Goal: Task Accomplishment & Management: Manage account settings

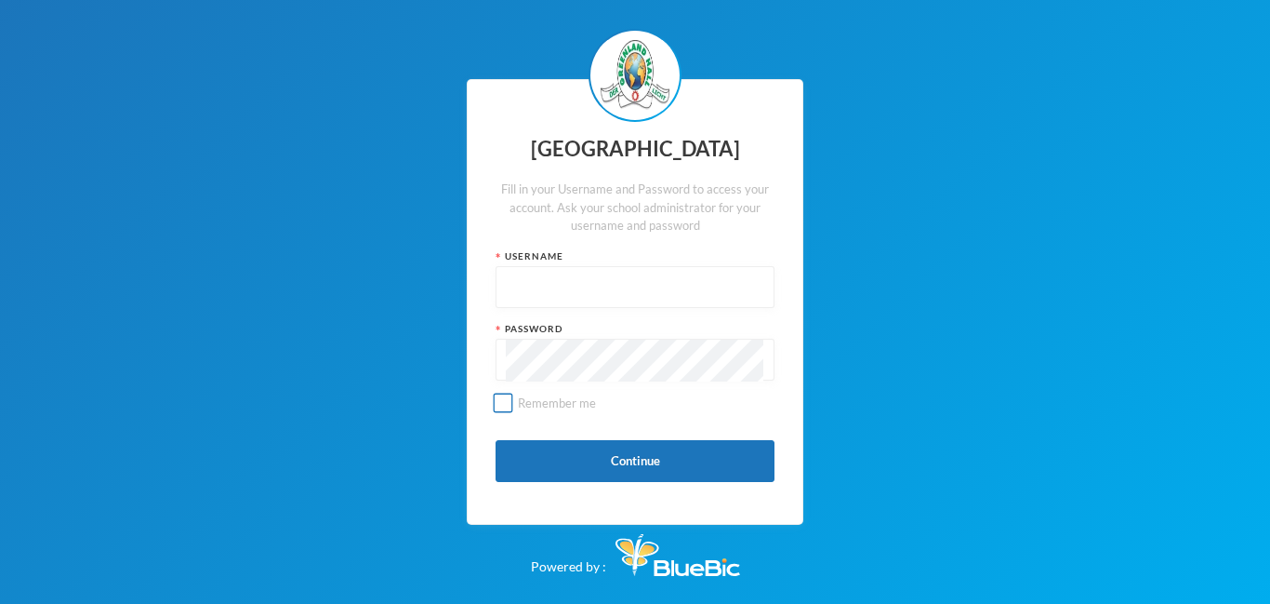
click at [500, 408] on input "Remember me" at bounding box center [504, 403] width 20 height 20
checkbox input "true"
click at [528, 287] on input "text" at bounding box center [635, 288] width 259 height 42
click at [549, 290] on input "text" at bounding box center [635, 288] width 259 height 42
type input "[EMAIL_ADDRESS][DOMAIN_NAME]"
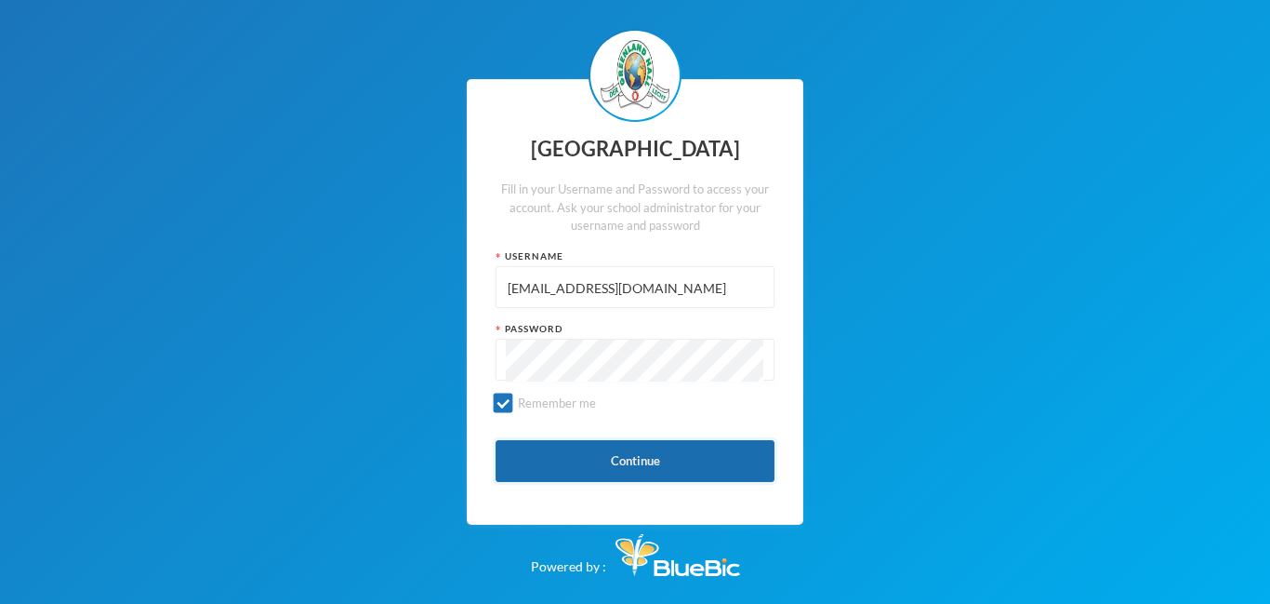
click at [551, 460] on button "Continue" at bounding box center [635, 461] width 279 height 42
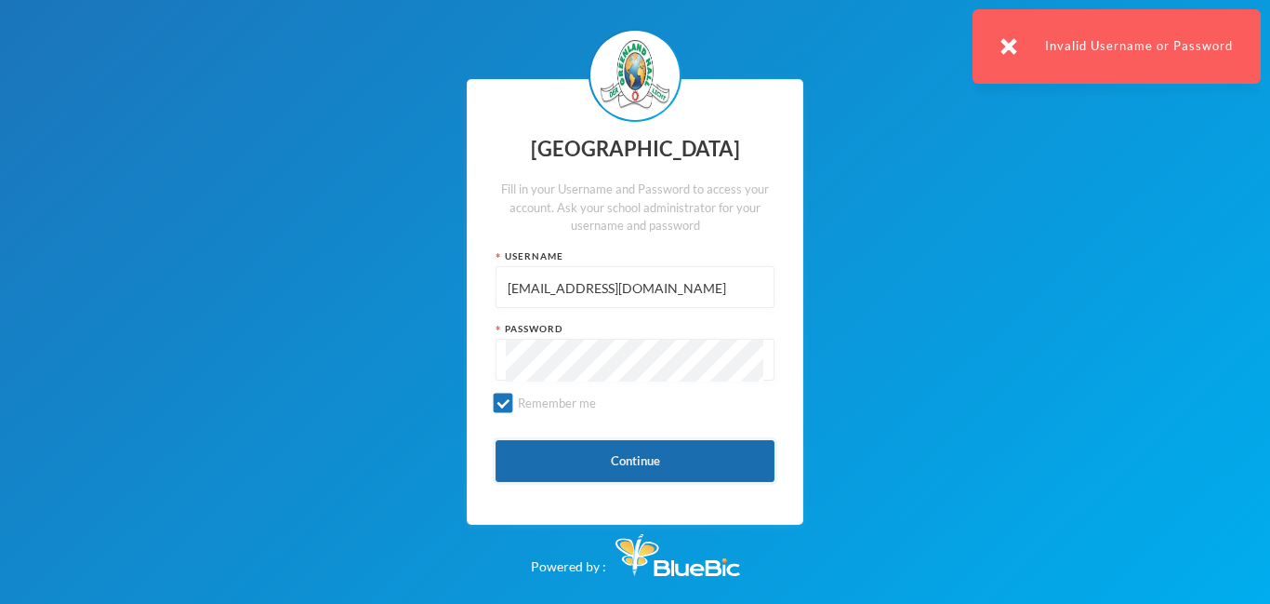
click at [551, 460] on button "Continue" at bounding box center [635, 461] width 279 height 42
click at [568, 466] on button "Continue" at bounding box center [635, 461] width 279 height 42
